Goal: Find specific page/section: Find specific page/section

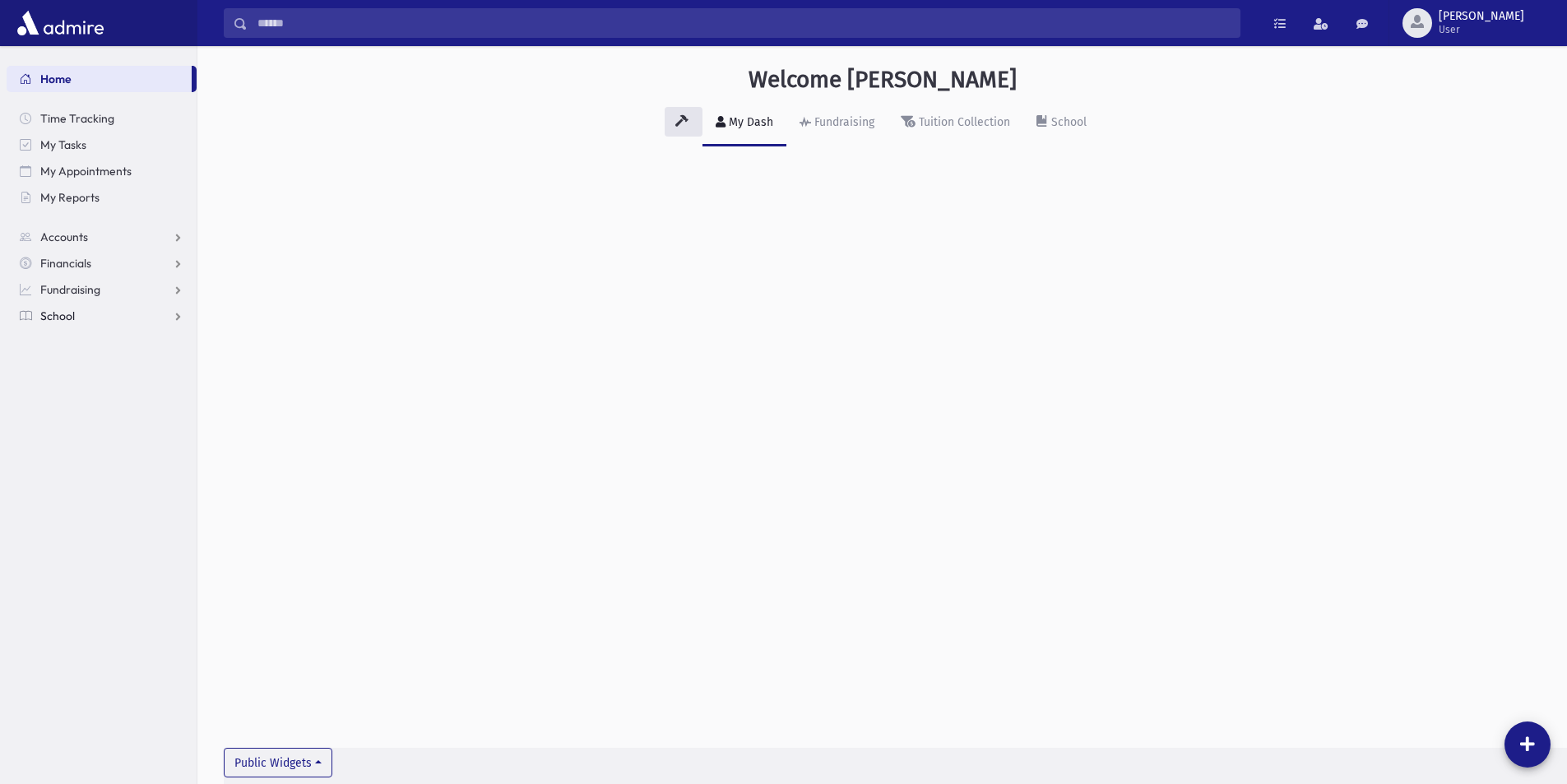
click at [65, 306] on link "School" at bounding box center [101, 315] width 190 height 26
click at [76, 344] on span "Students" at bounding box center [71, 341] width 45 height 14
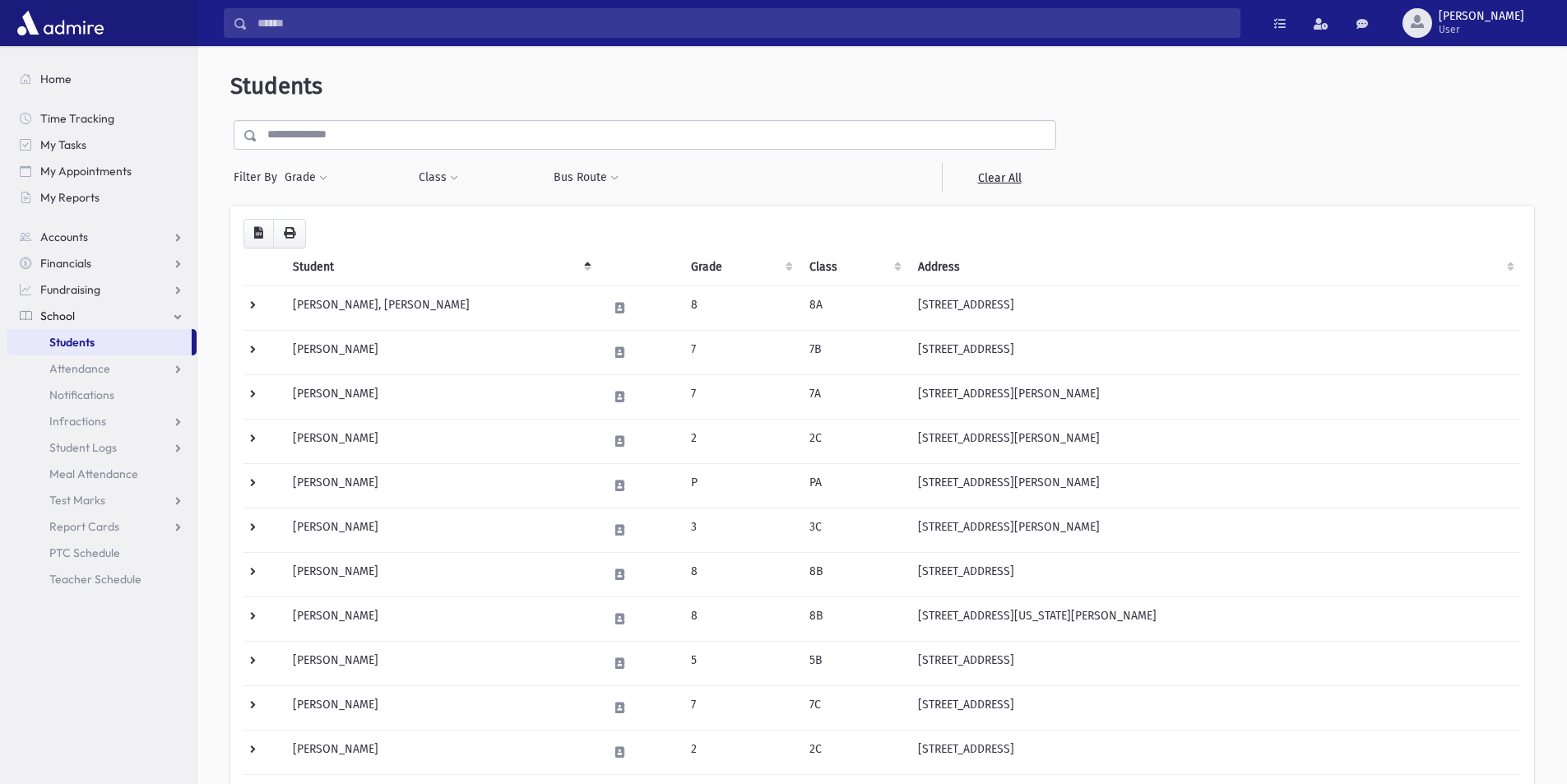
click at [582, 140] on input "text" at bounding box center [656, 135] width 798 height 30
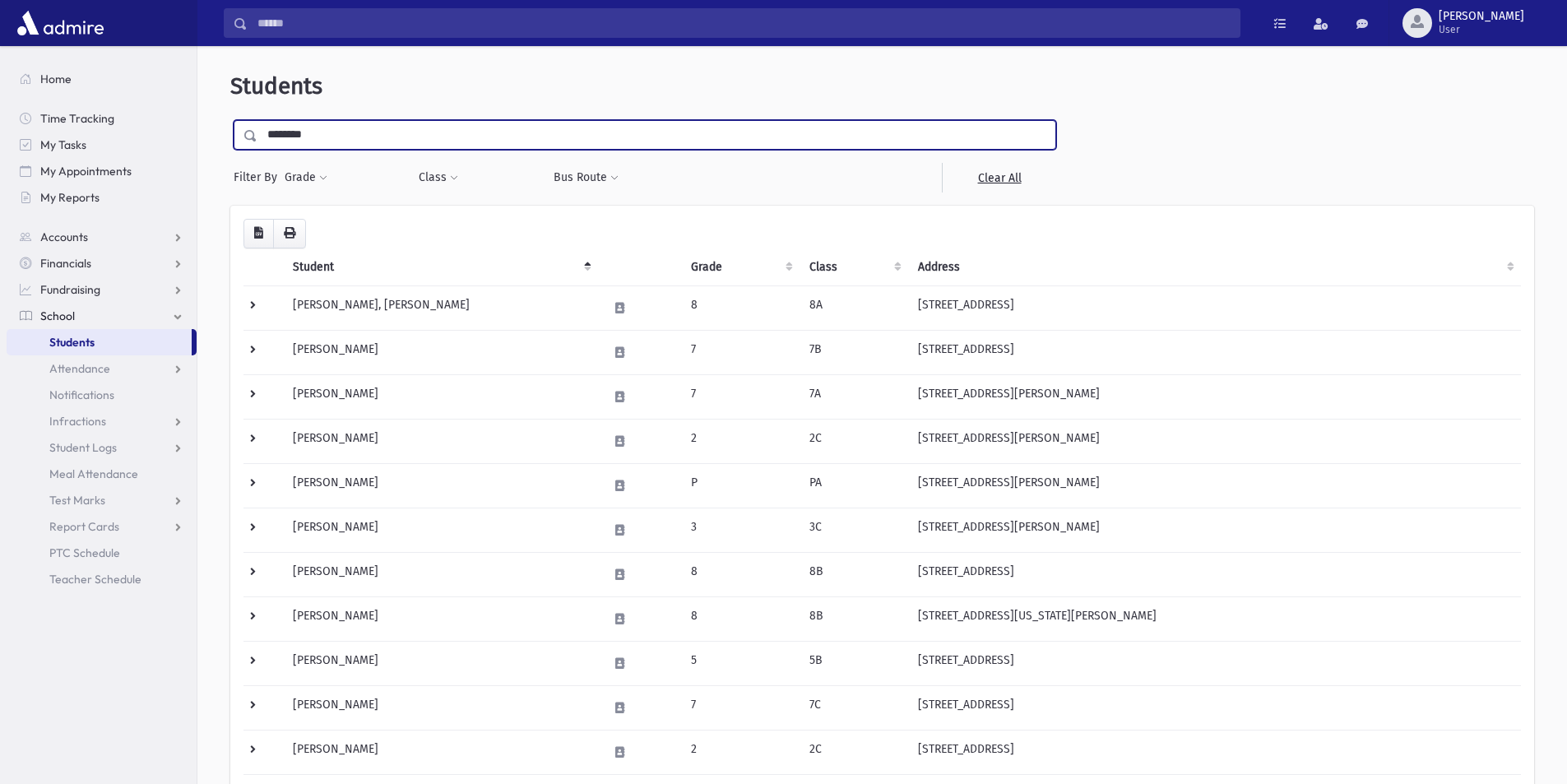
type input "********"
click at [230, 120] on input "submit" at bounding box center [253, 131] width 46 height 22
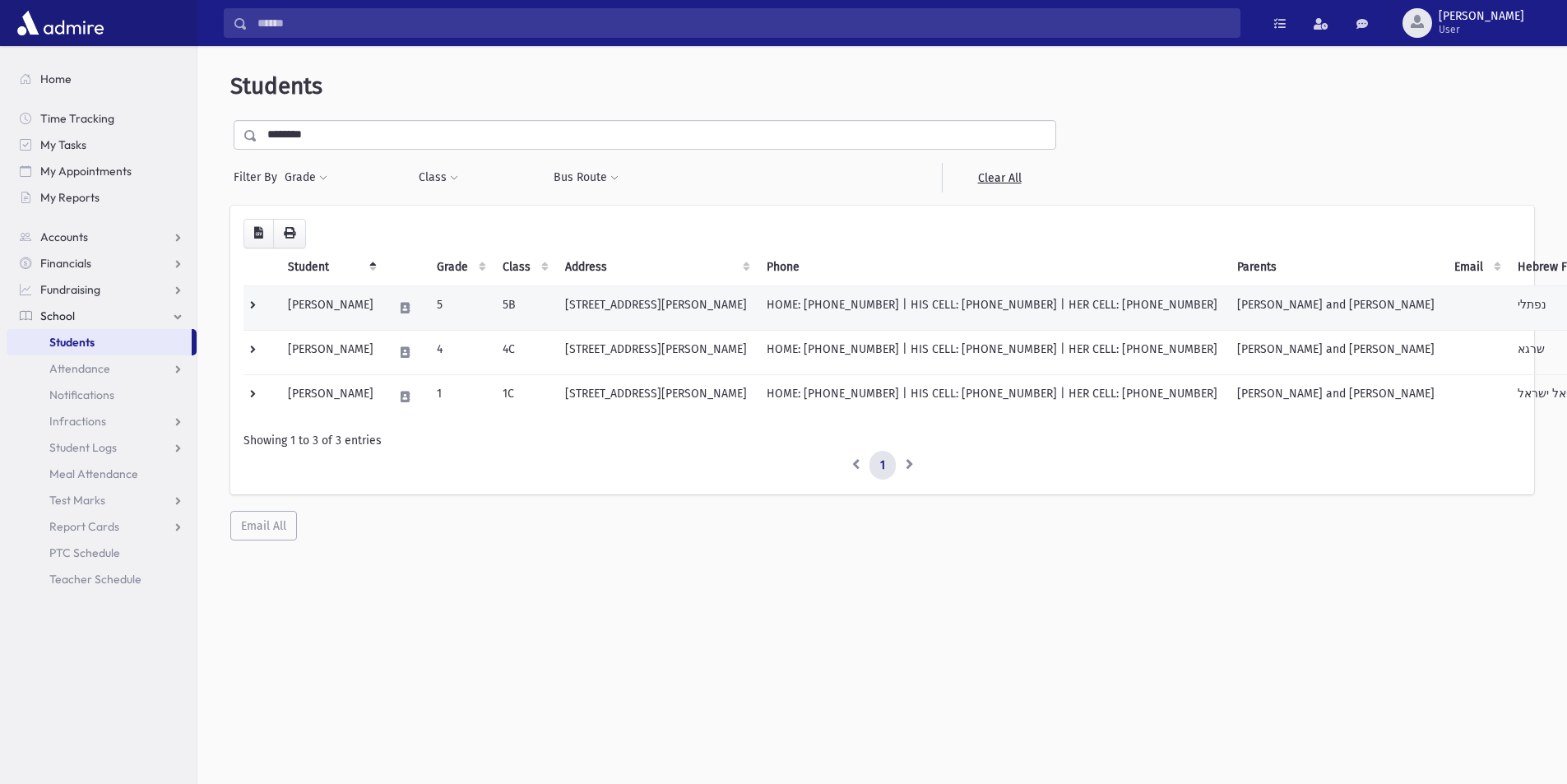
click at [488, 304] on td "5" at bounding box center [460, 307] width 66 height 44
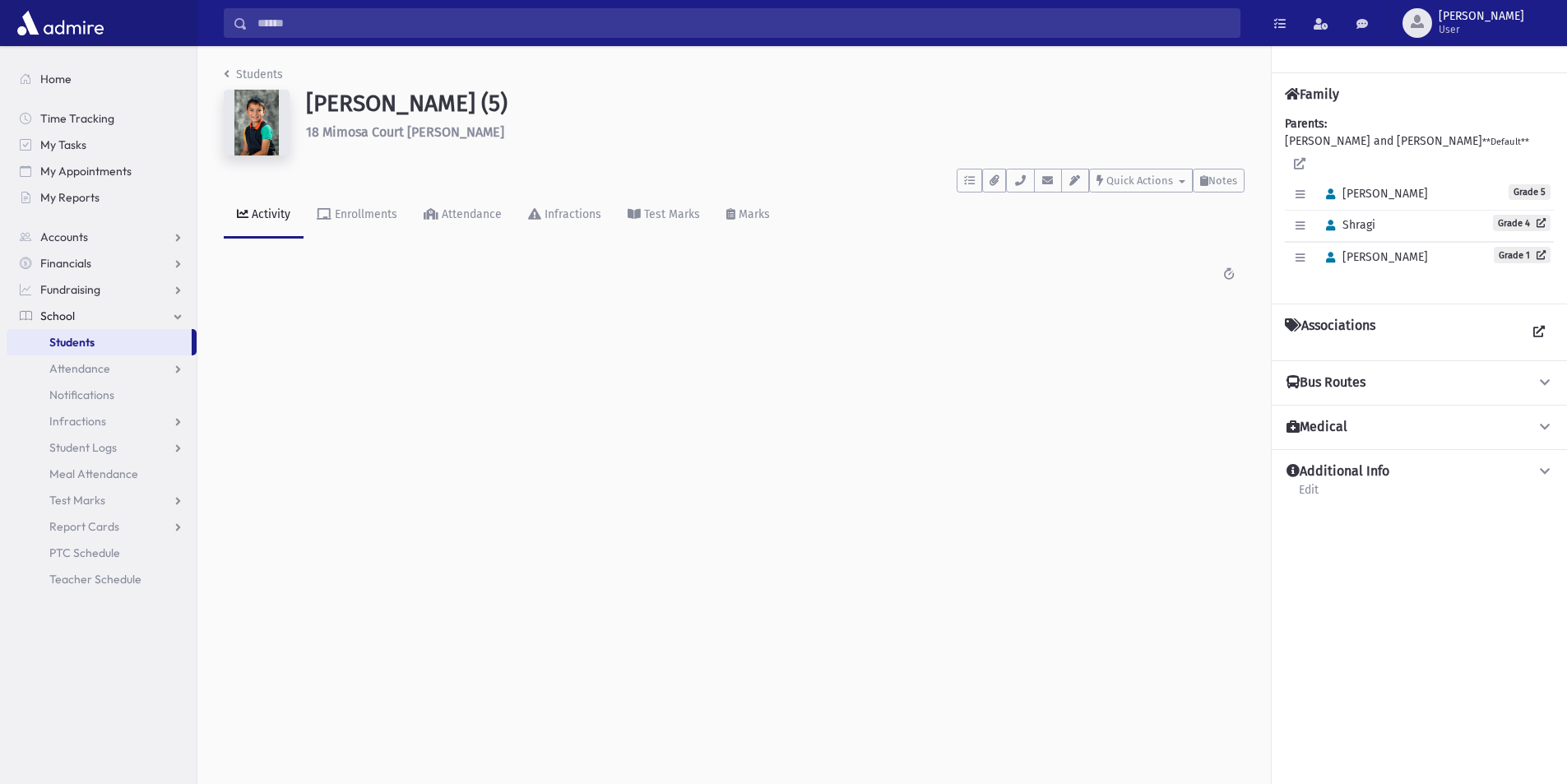
click at [1539, 377] on icon at bounding box center [1545, 382] width 14 height 12
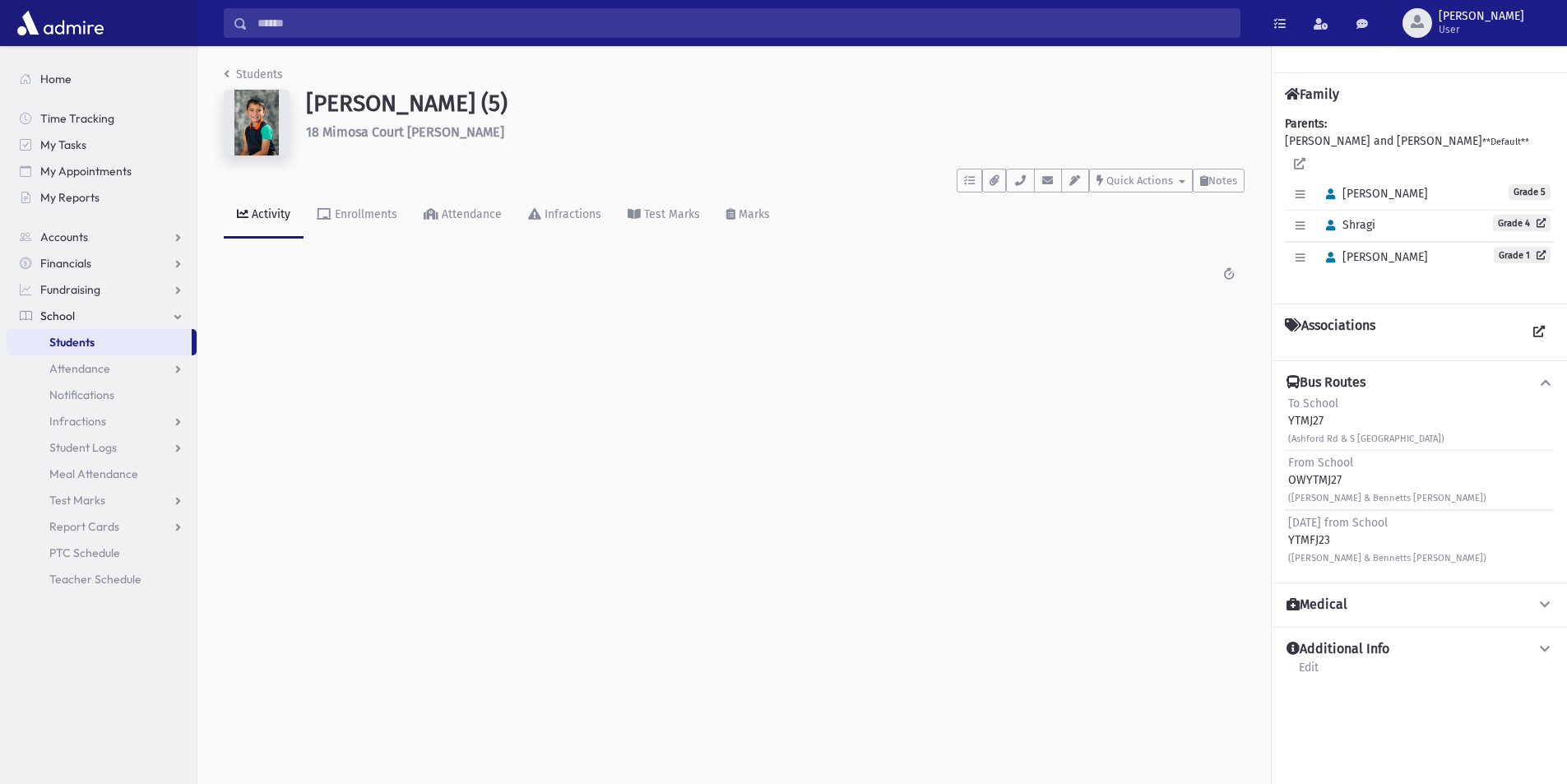
click at [66, 335] on span "Students" at bounding box center [71, 341] width 45 height 14
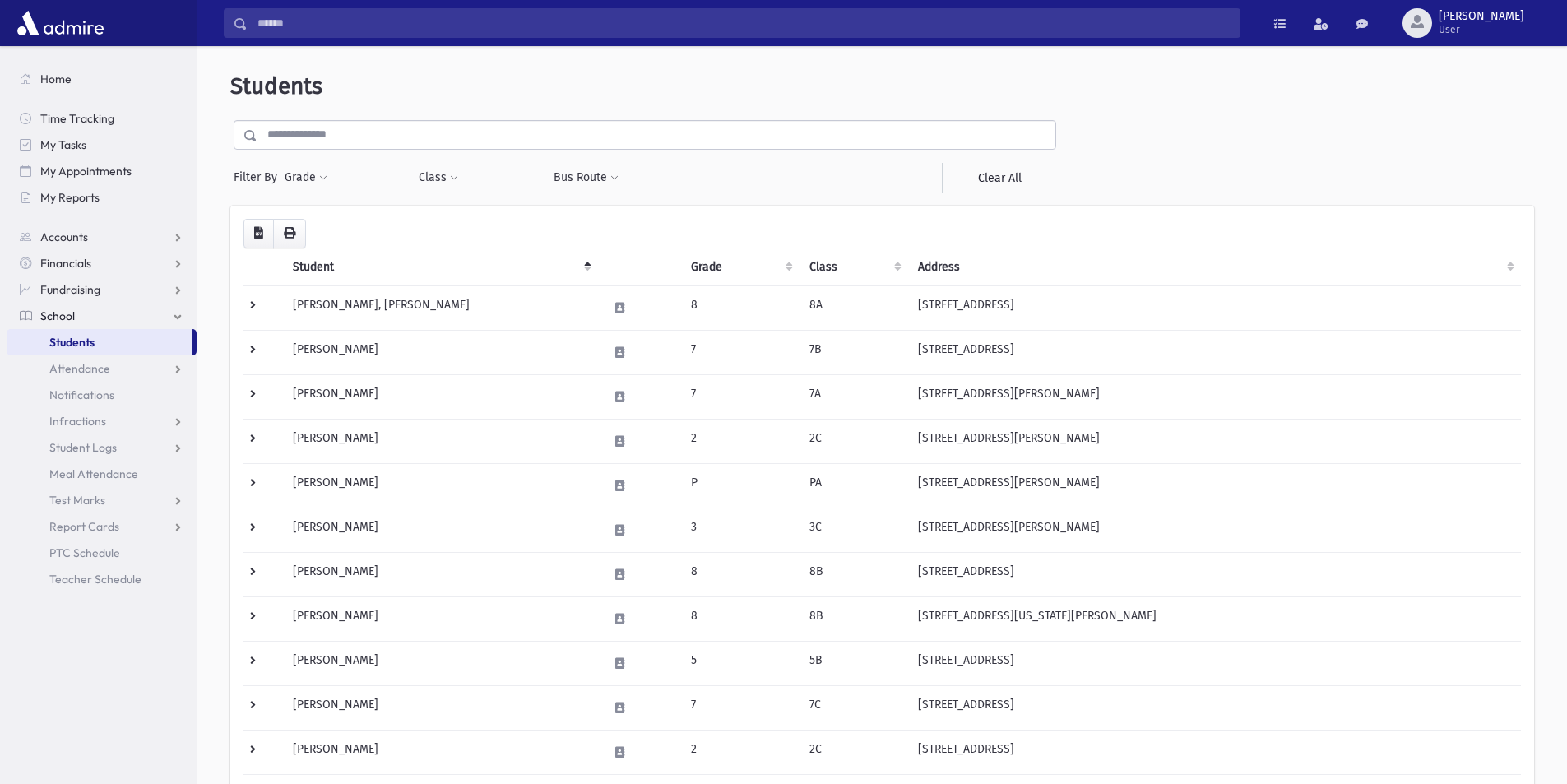
click at [302, 138] on input "text" at bounding box center [656, 135] width 798 height 30
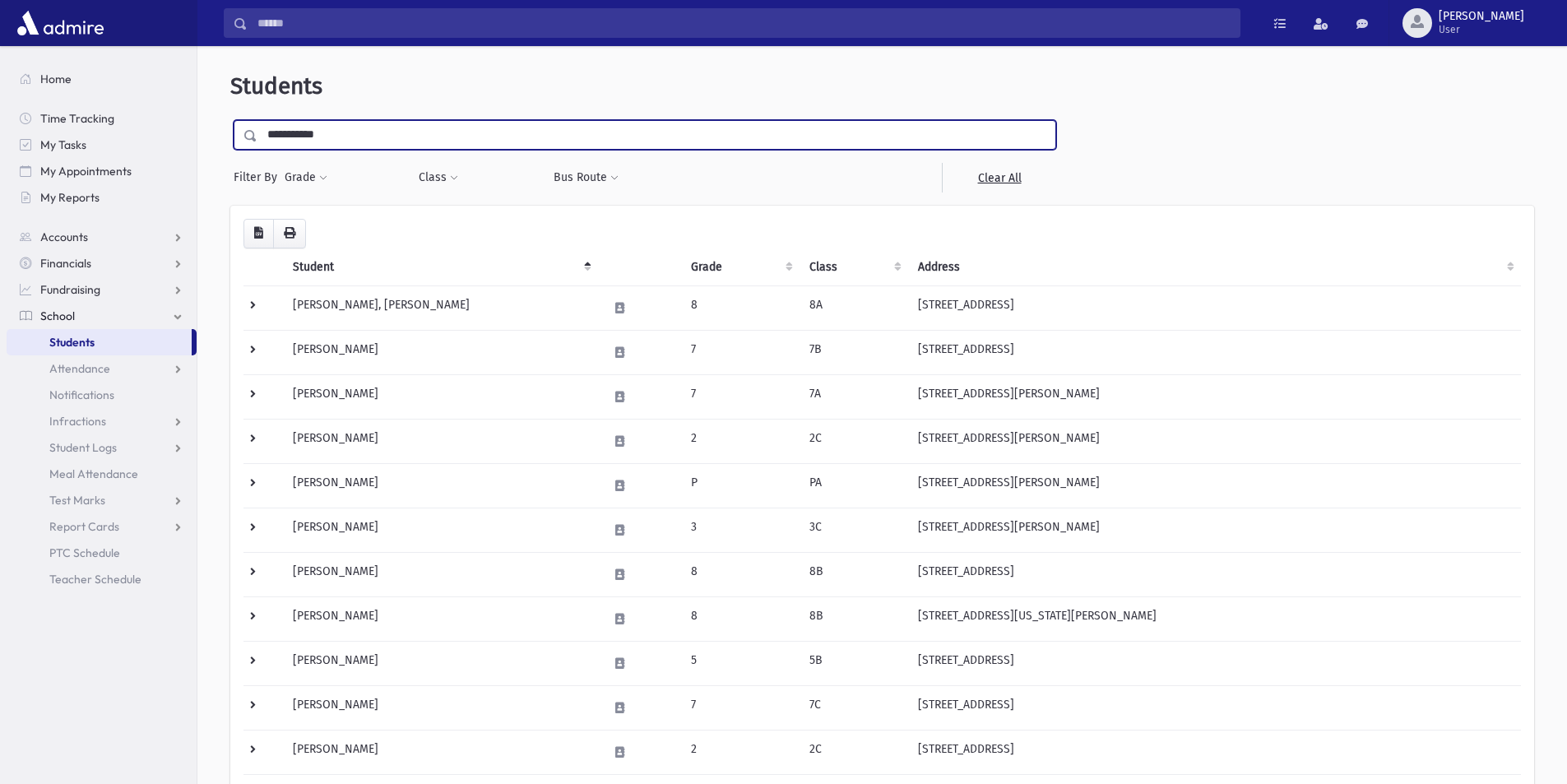
type input "**********"
click at [230, 120] on input "submit" at bounding box center [253, 131] width 46 height 22
